Goal: Information Seeking & Learning: Learn about a topic

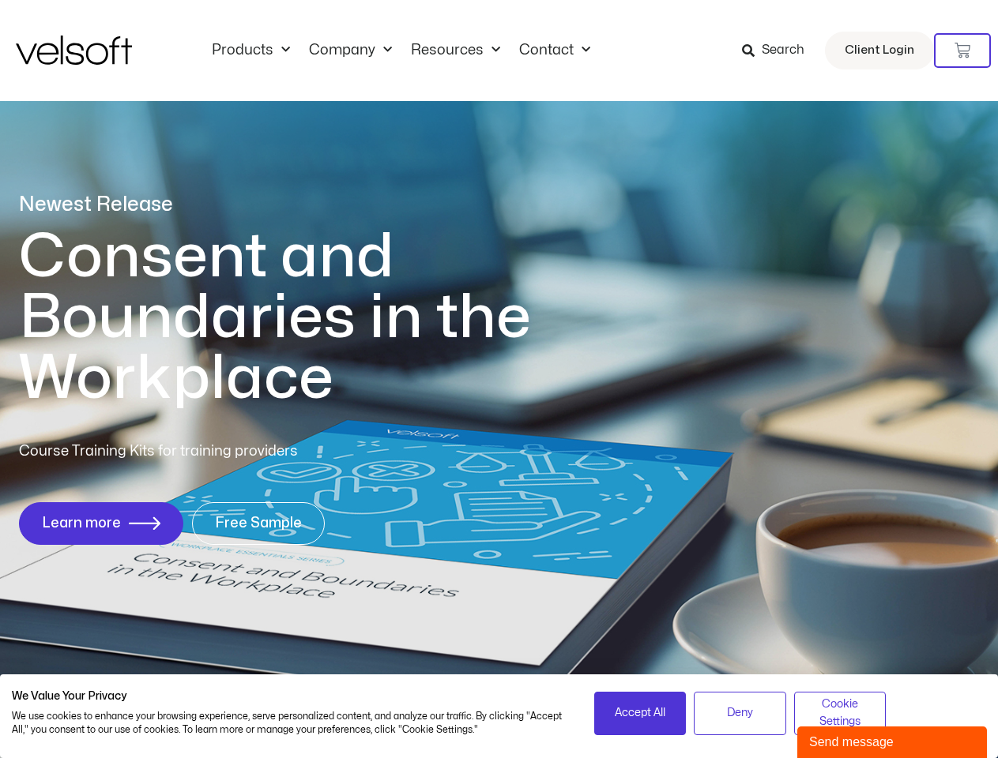
click at [498, 379] on h1 "Consent and Boundaries in the Workplace" at bounding box center [307, 318] width 577 height 182
click at [962, 51] on icon at bounding box center [962, 51] width 16 height 16
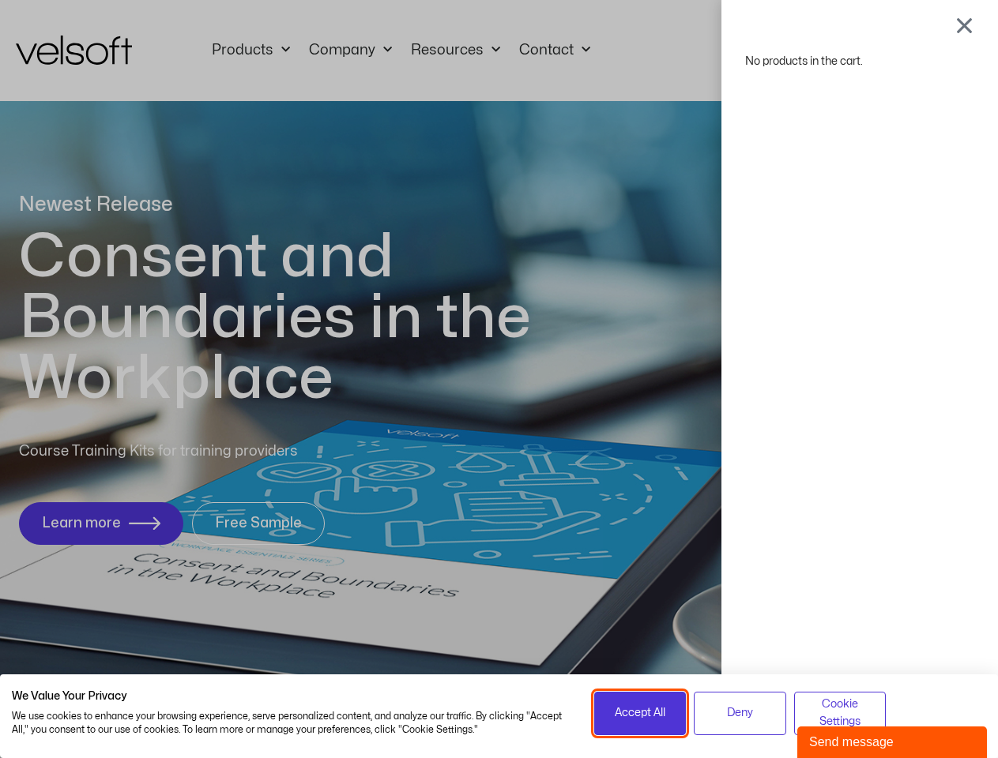
click at [640, 713] on span "Accept All" at bounding box center [640, 713] width 51 height 17
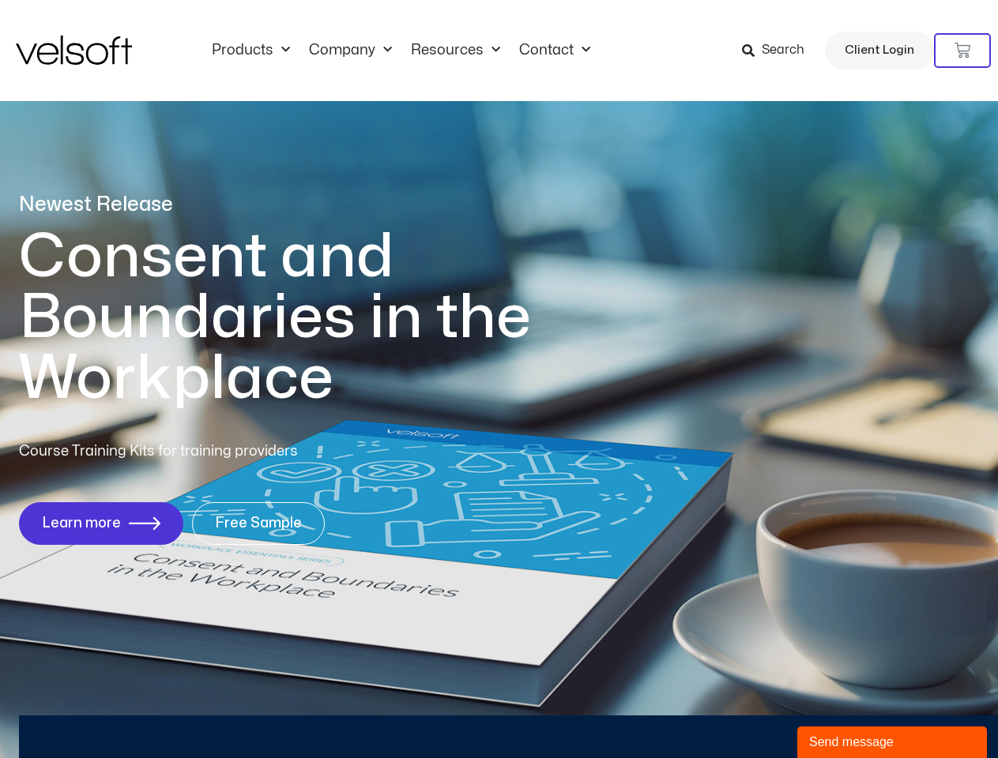
click at [499, 379] on div "No products in the cart." at bounding box center [499, 379] width 0 height 0
click at [892, 743] on div "Send message" at bounding box center [892, 742] width 166 height 19
